Goal: Information Seeking & Learning: Check status

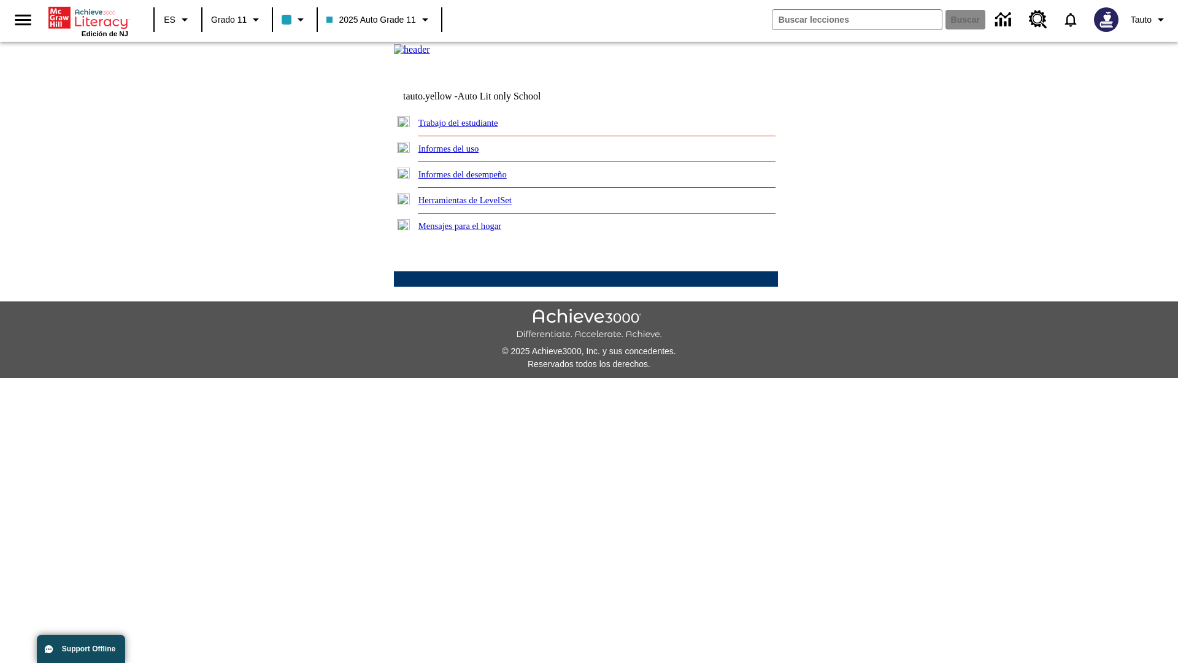
click at [458, 153] on link "Informes del uso" at bounding box center [449, 149] width 61 height 10
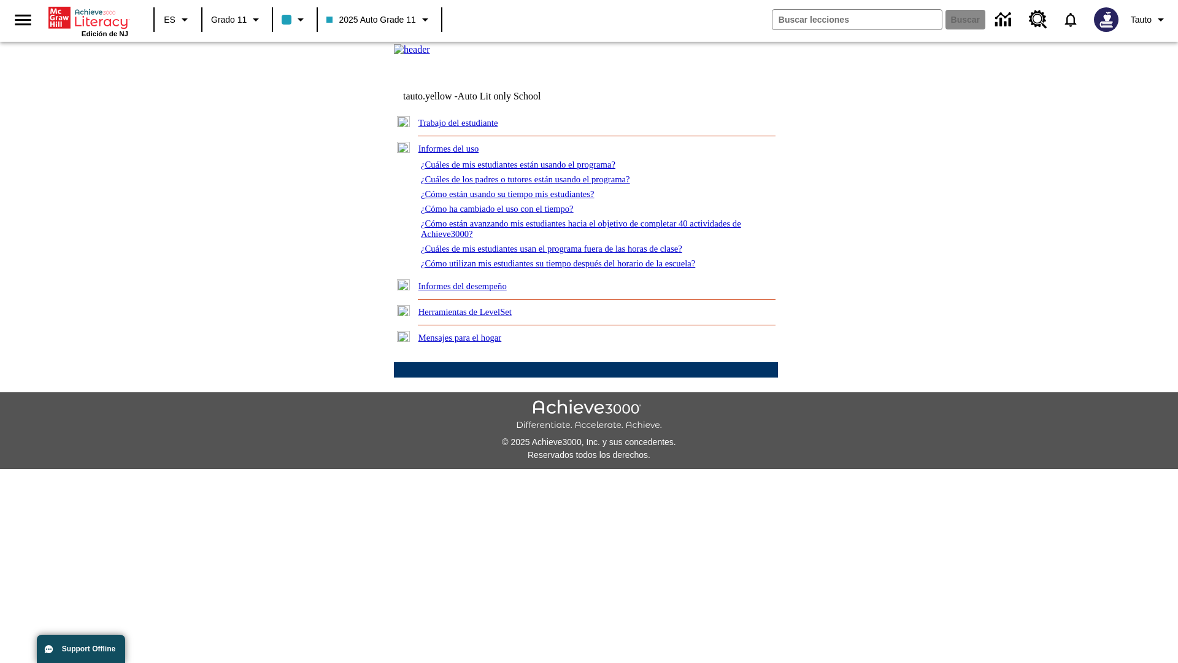
click at [535, 169] on link "¿Cuáles de mis estudiantes están usando el programa?" at bounding box center [518, 165] width 195 height 10
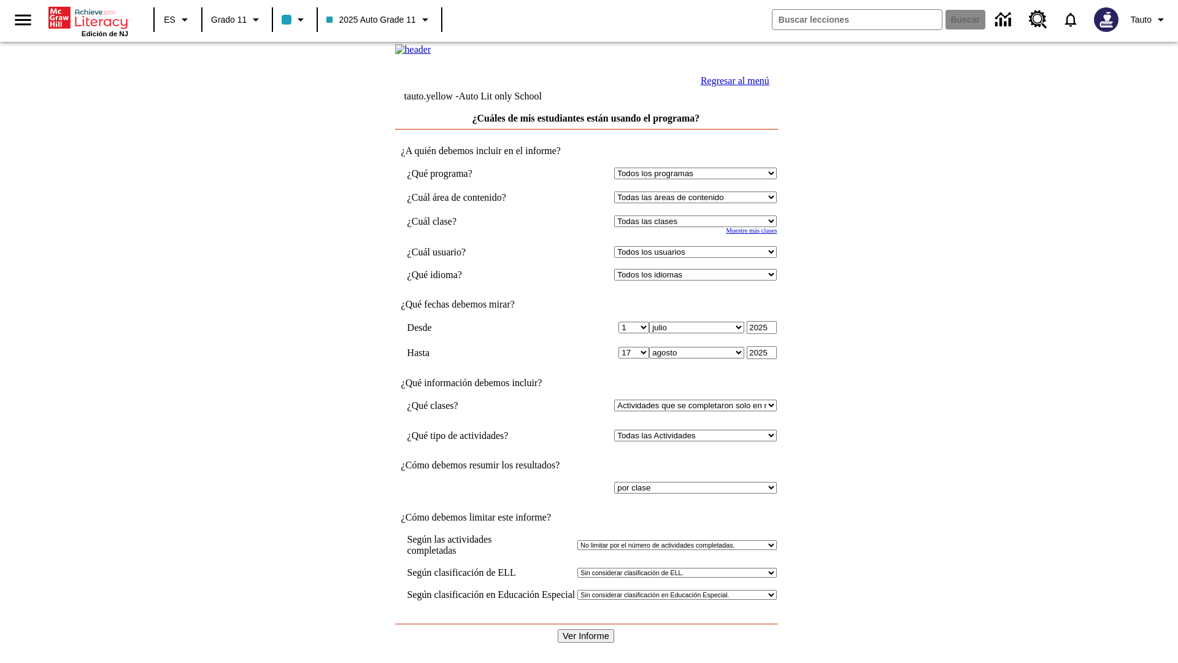
click at [587, 629] on input "Ver Informe" at bounding box center [586, 636] width 56 height 14
click at [732, 86] on link "Regresar al menú" at bounding box center [735, 80] width 69 height 10
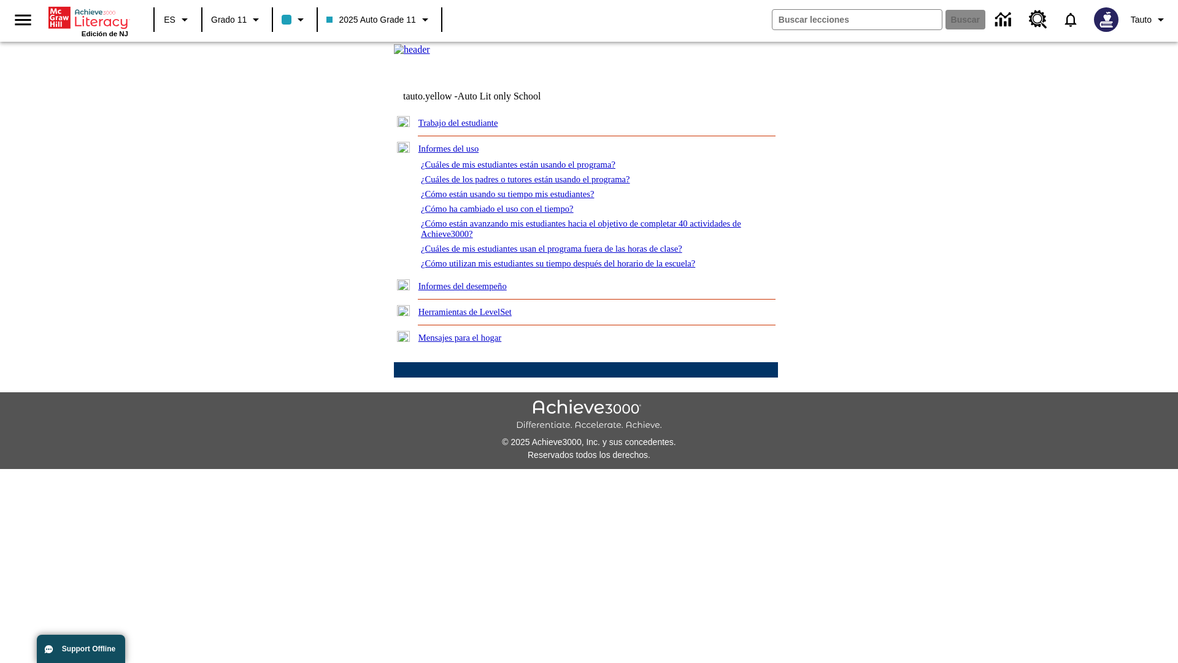
click at [522, 199] on link "¿Cómo están usando su tiempo mis estudiantes?" at bounding box center [508, 194] width 174 height 10
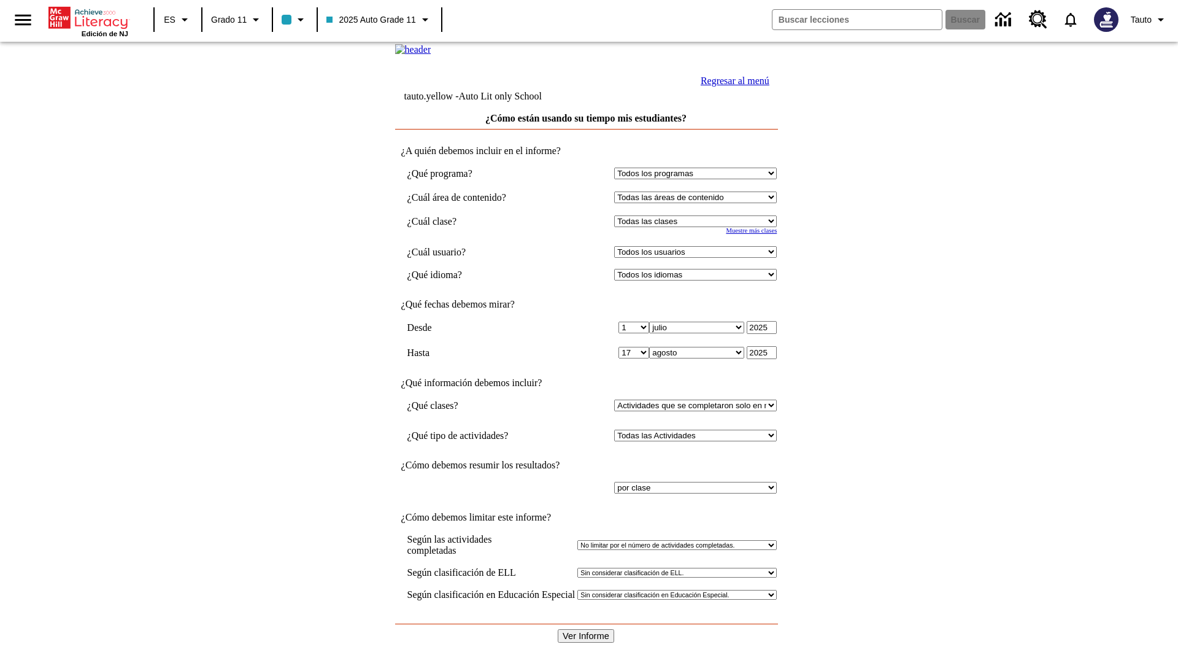
click at [587, 629] on input "Ver Informe" at bounding box center [586, 636] width 56 height 14
click at [732, 86] on link "Regresar al menú" at bounding box center [735, 80] width 69 height 10
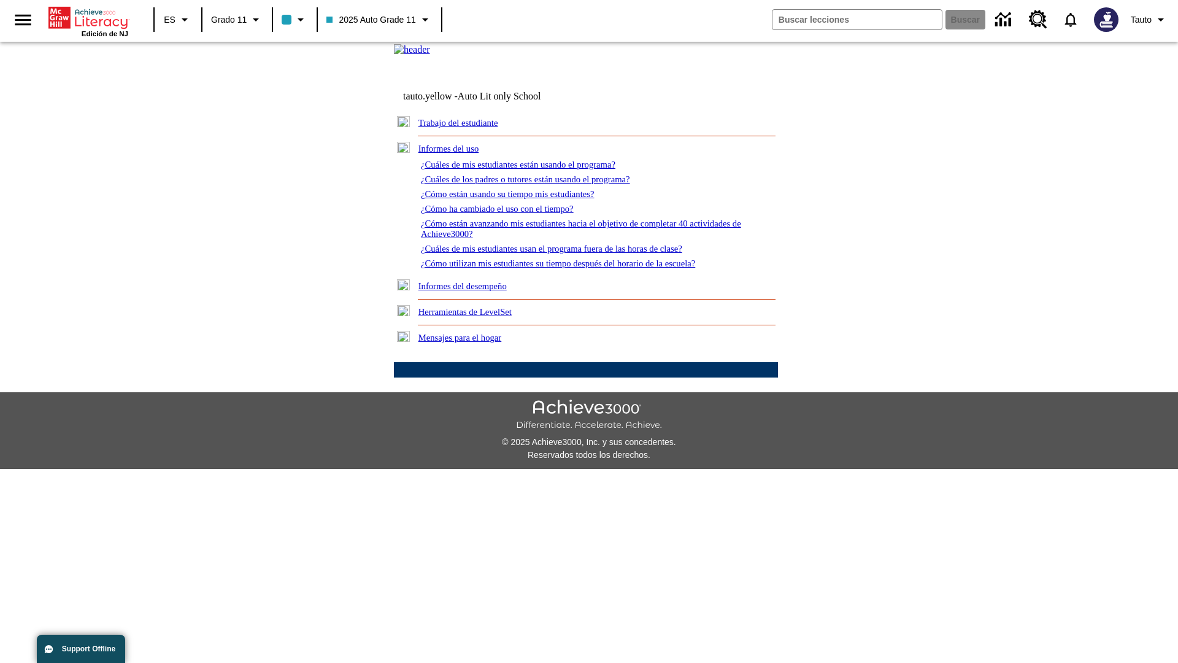
click at [579, 268] on link "¿Cómo utilizan mis estudiantes su tiempo después del horario de la escuela?" at bounding box center [558, 263] width 274 height 10
